Goal: Transaction & Acquisition: Subscribe to service/newsletter

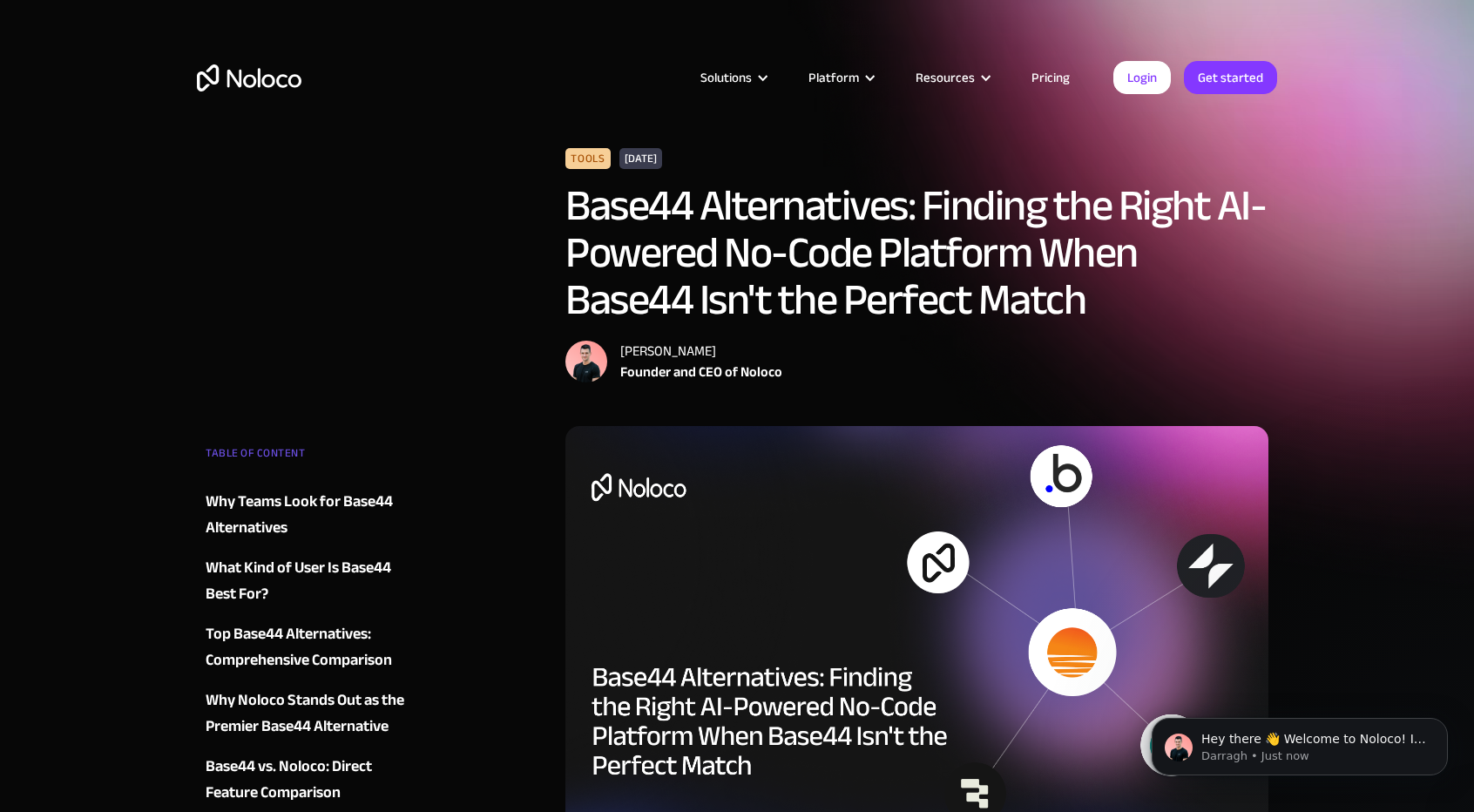
click at [1072, 145] on div "Solutions Use Cases Business Types Project Management Keep track of customers, …" at bounding box center [736, 95] width 1115 height 102
click at [1063, 72] on link "Pricing" at bounding box center [1051, 77] width 82 height 23
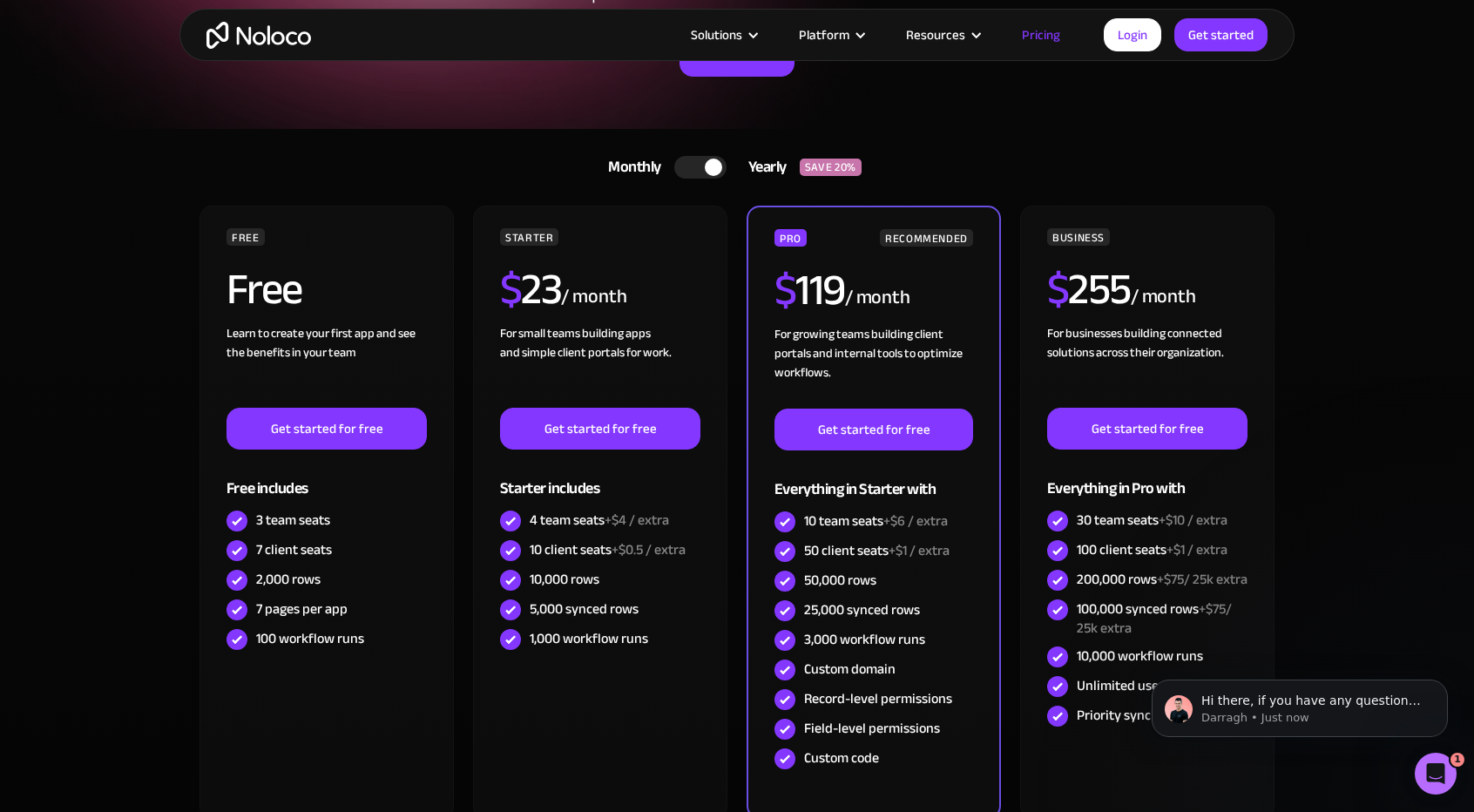
click at [685, 166] on div at bounding box center [700, 166] width 52 height 23
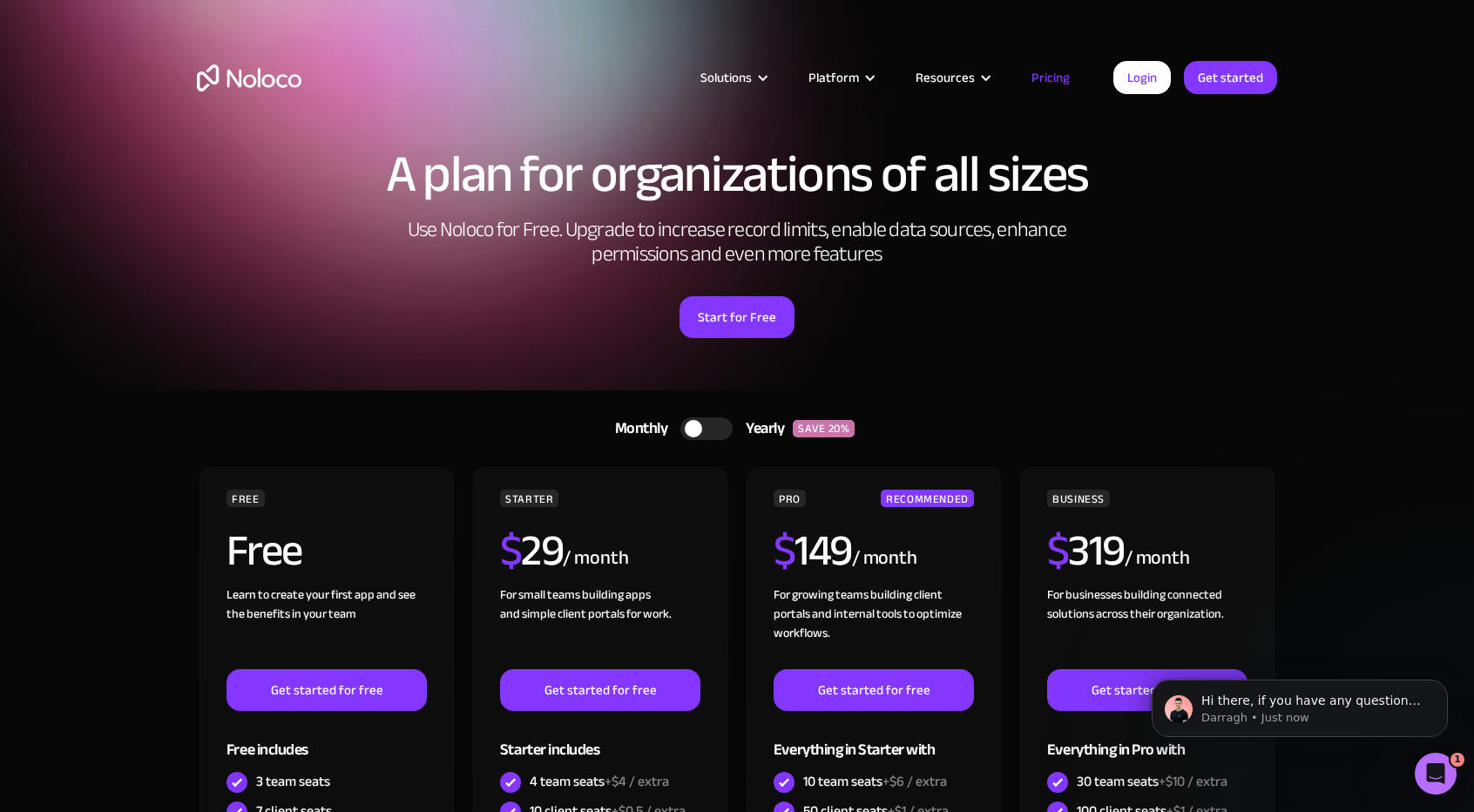
click at [281, 78] on img "home" at bounding box center [249, 78] width 104 height 27
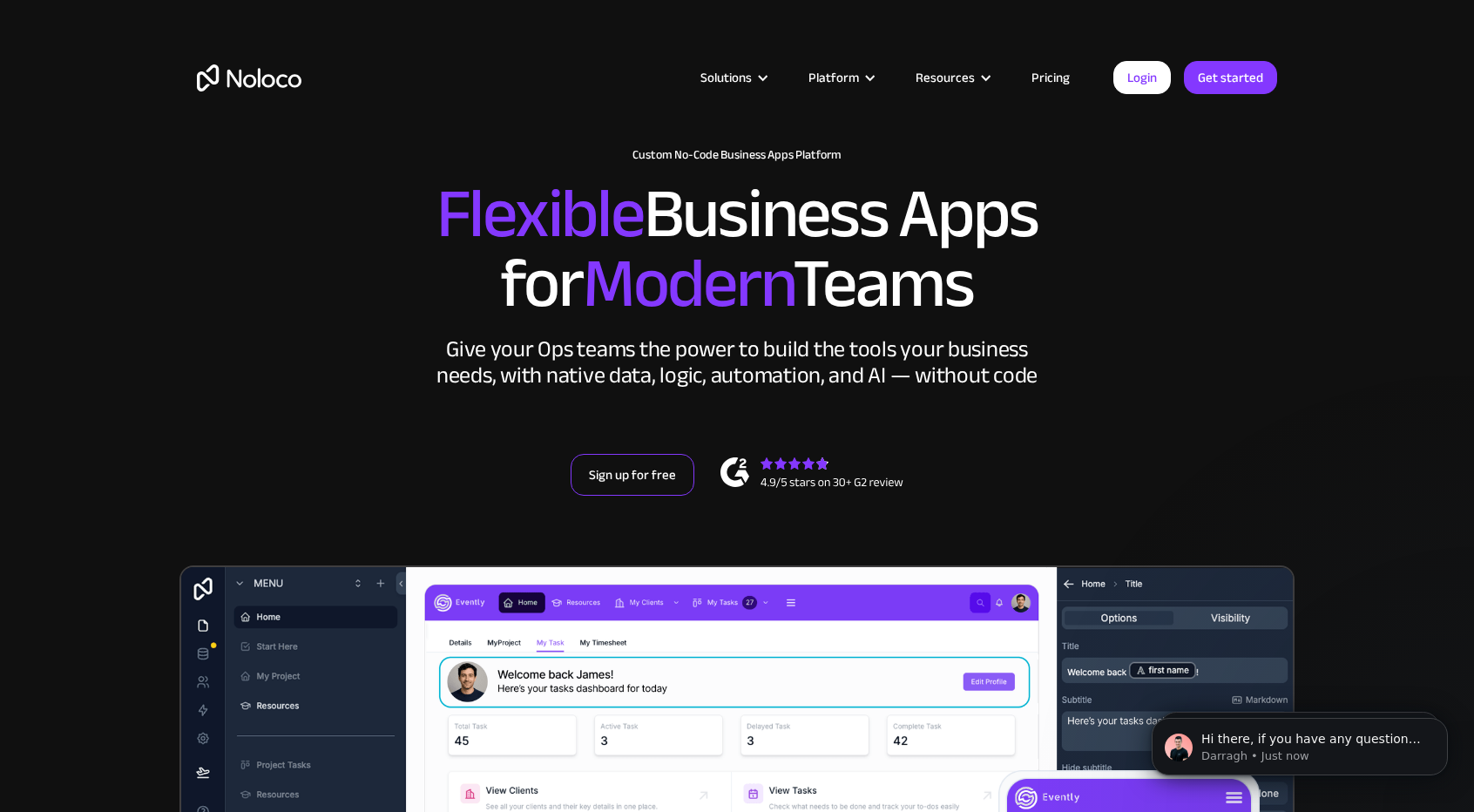
click at [659, 484] on link "Sign up for free" at bounding box center [632, 475] width 123 height 42
